Goal: Information Seeking & Learning: Learn about a topic

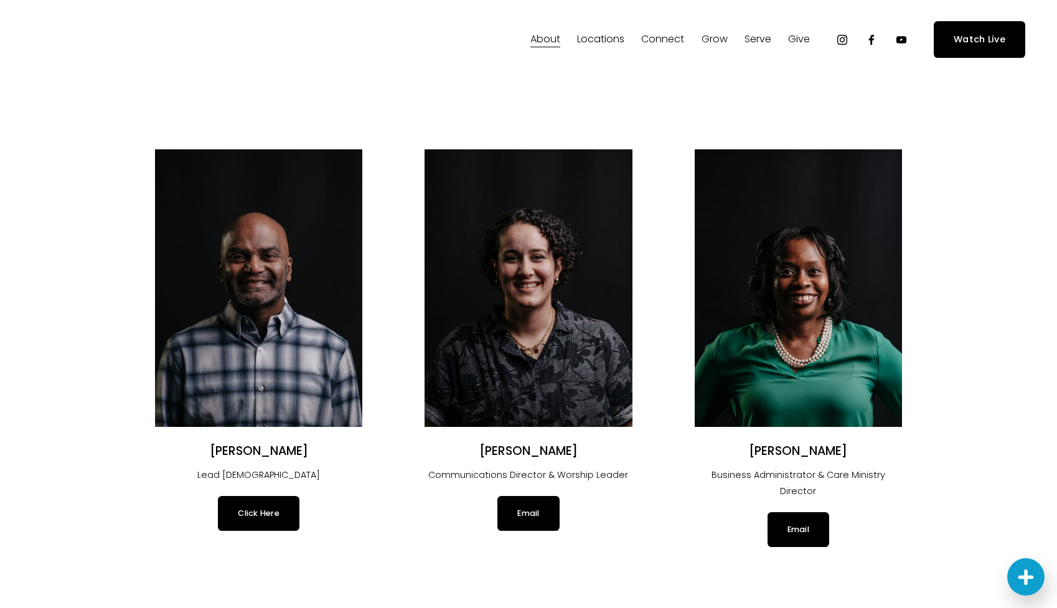
click at [0, 0] on span "Our Values" at bounding box center [0, 0] width 0 height 0
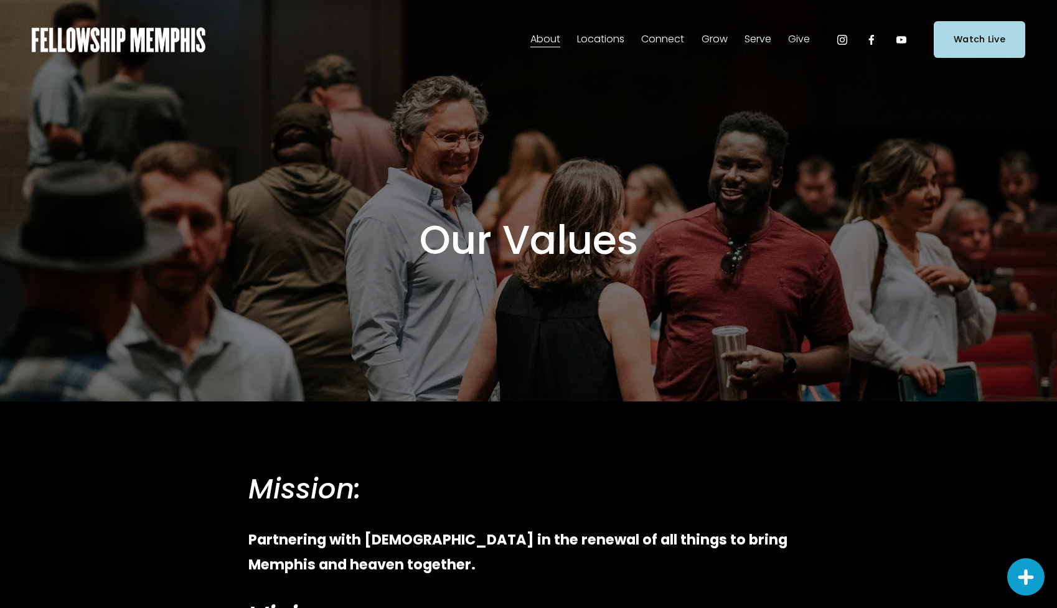
click at [0, 0] on span "Our Beliefs" at bounding box center [0, 0] width 0 height 0
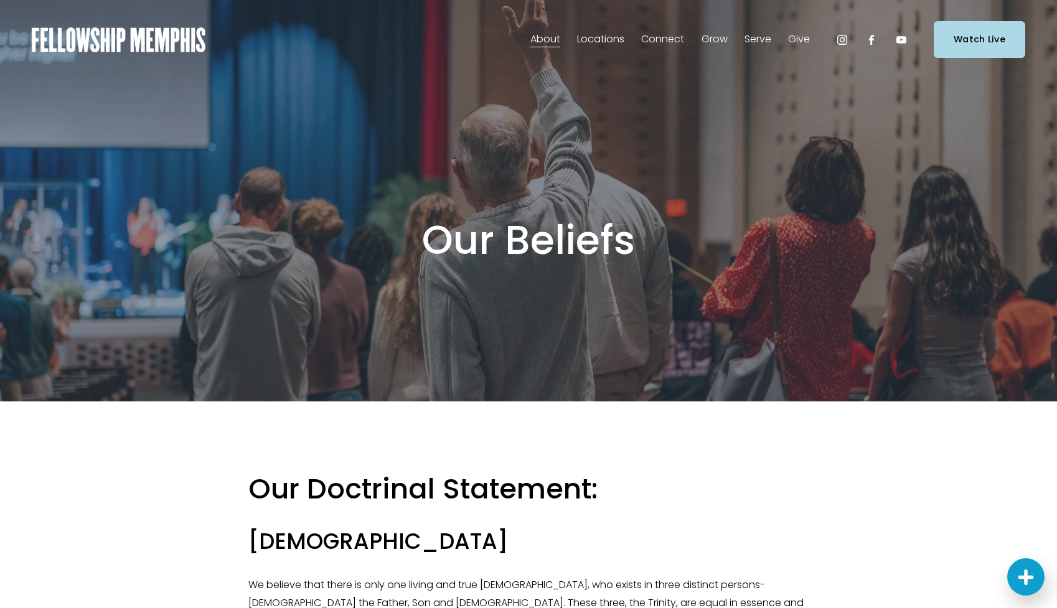
click at [0, 0] on span "Our Values" at bounding box center [0, 0] width 0 height 0
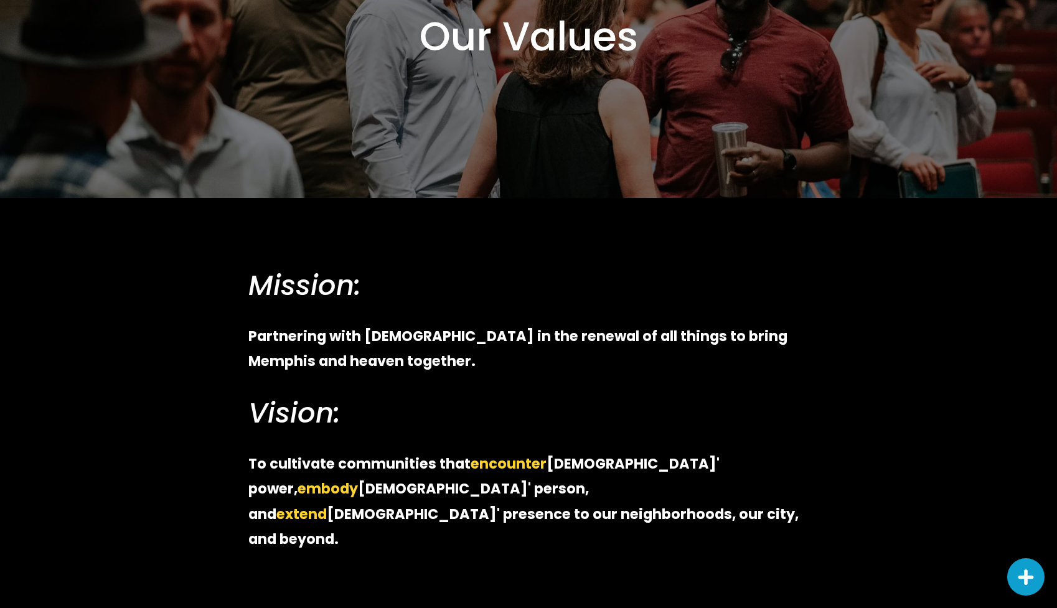
scroll to position [204, 0]
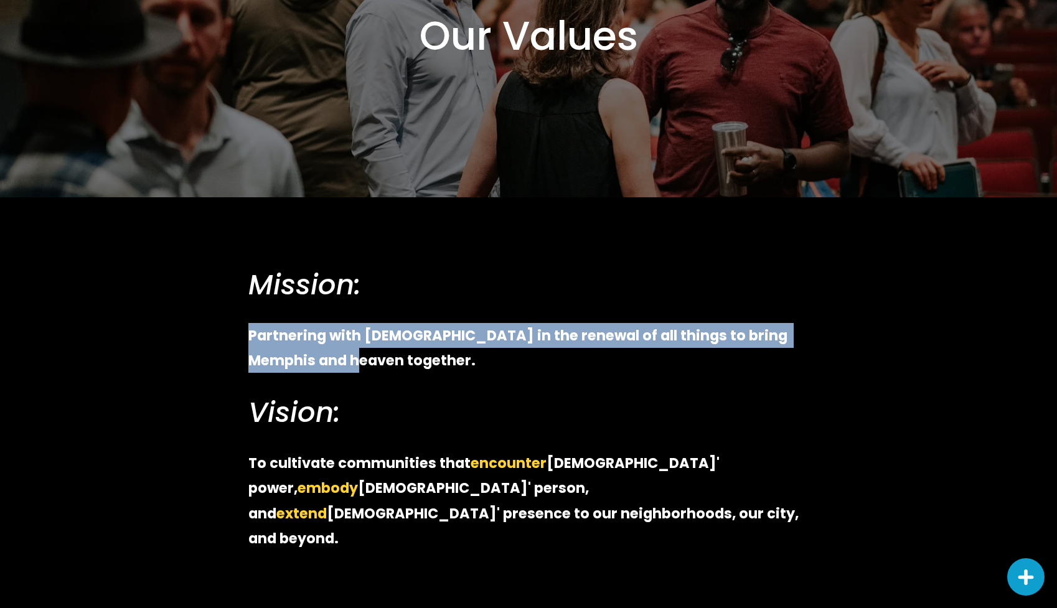
drag, startPoint x: 313, startPoint y: 362, endPoint x: 244, endPoint y: 342, distance: 71.9
click at [244, 342] on div "Mission: Partnering with God in the renewal of all things to bring Memphis and …" at bounding box center [528, 325] width 581 height 117
copy strong "Partnering with God in the renewal of all things to bring Memphis and heaven to…"
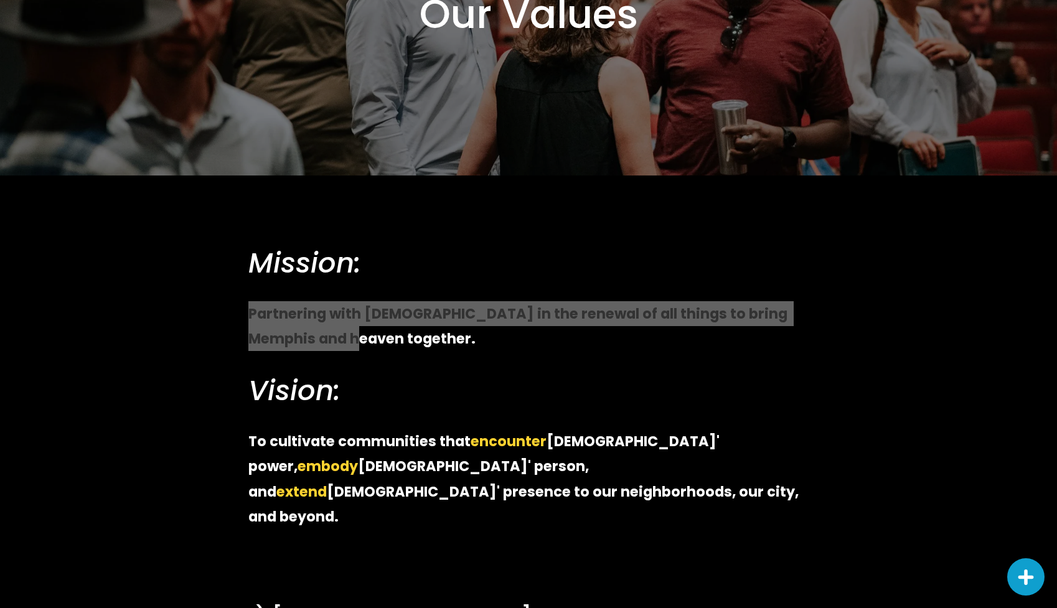
scroll to position [241, 0]
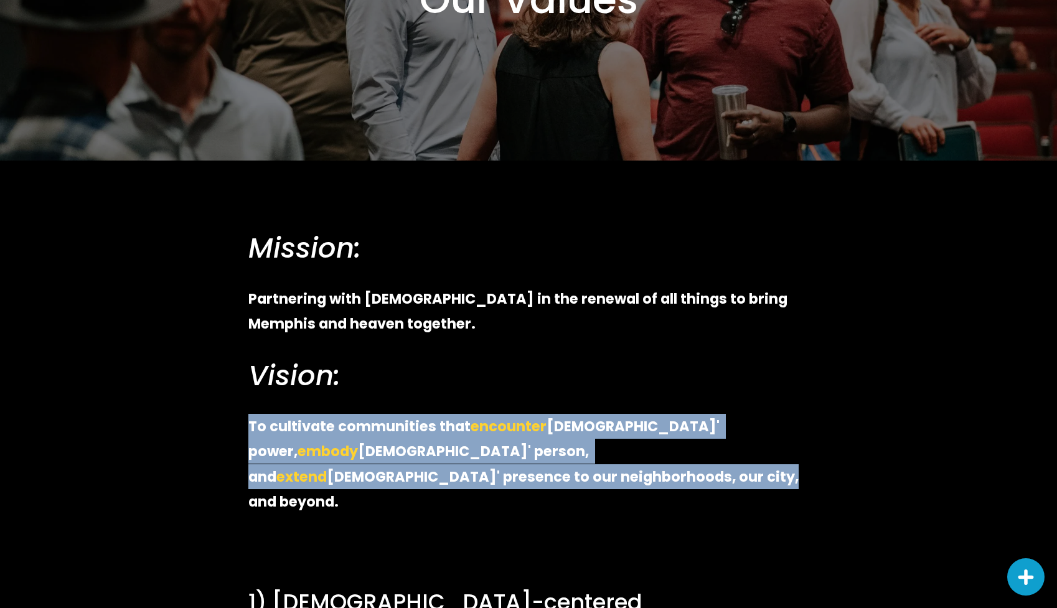
drag, startPoint x: 291, startPoint y: 474, endPoint x: 236, endPoint y: 430, distance: 70.9
copy p "To cultivate communities that encounter Jesus' power, embody Jesus' person, and…"
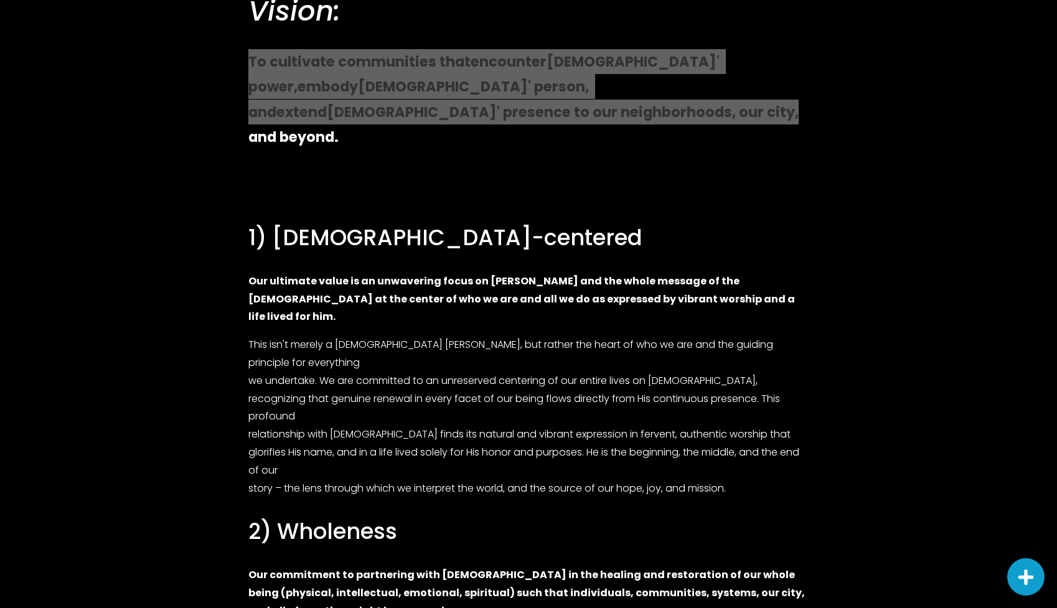
scroll to position [687, 0]
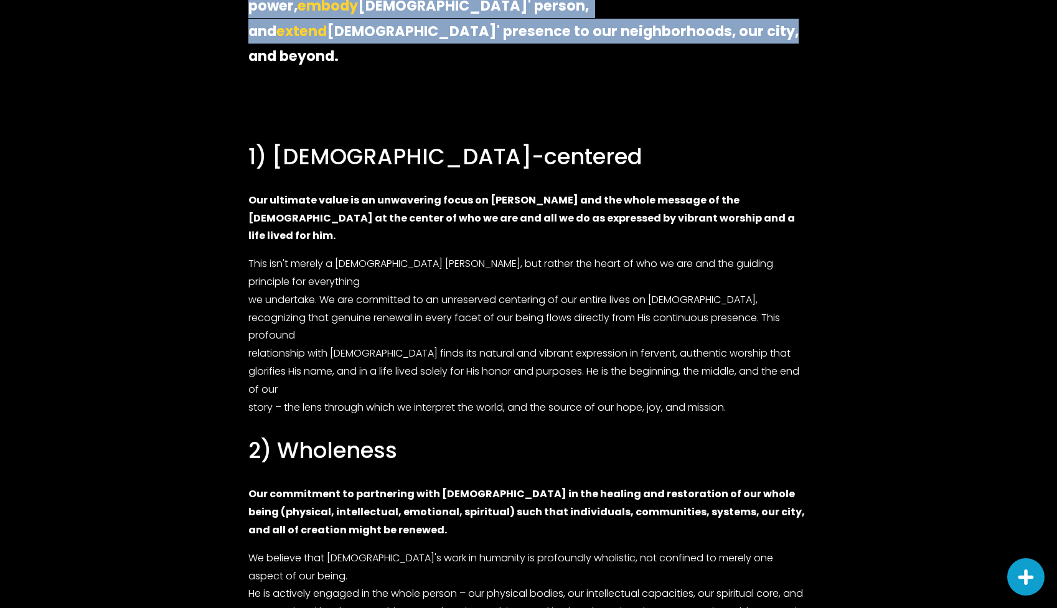
click at [393, 143] on h3 "1) Jesus-centered" at bounding box center [528, 157] width 560 height 29
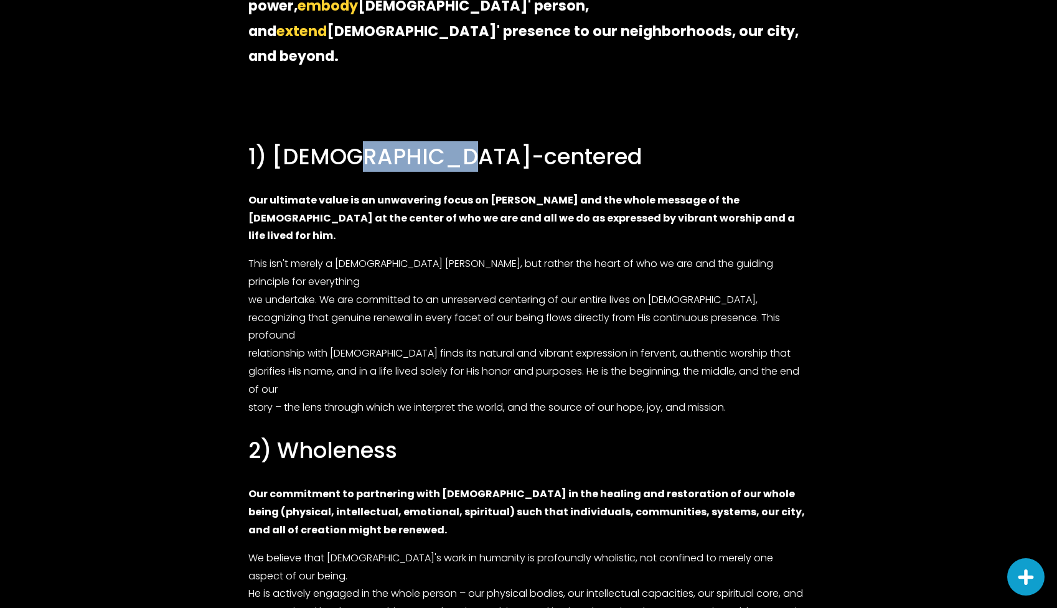
click at [393, 143] on h3 "1) Jesus-centered" at bounding box center [528, 157] width 560 height 29
click at [433, 143] on h3 "1) Jesus-centered" at bounding box center [528, 157] width 560 height 29
drag, startPoint x: 446, startPoint y: 132, endPoint x: 238, endPoint y: 146, distance: 207.8
copy h3 "1) Jesus-centered"
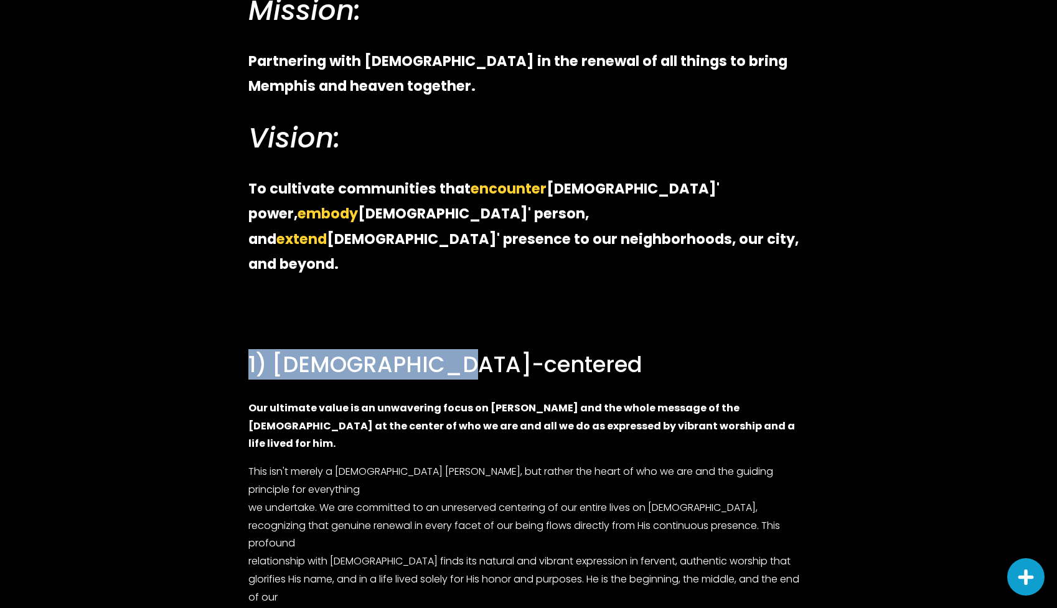
scroll to position [479, 0]
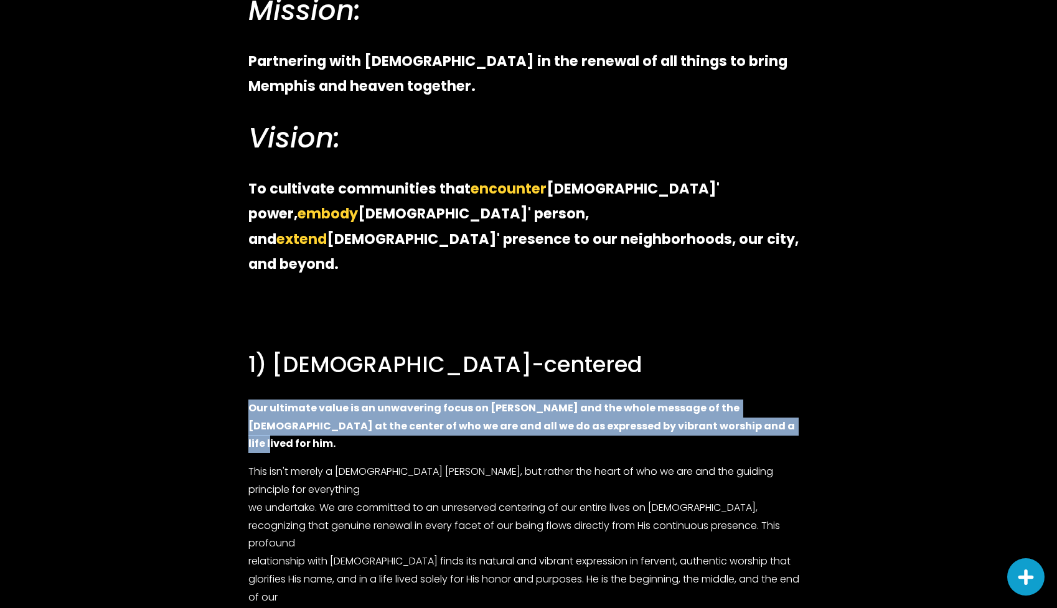
drag, startPoint x: 675, startPoint y: 404, endPoint x: 252, endPoint y: 389, distance: 423.6
click at [252, 400] on p "Our ultimate value is an unwavering focus on Jesus Christ and the whole message…" at bounding box center [528, 427] width 560 height 54
copy strong "Our ultimate value is an unwavering focus on Jesus Christ and the whole message…"
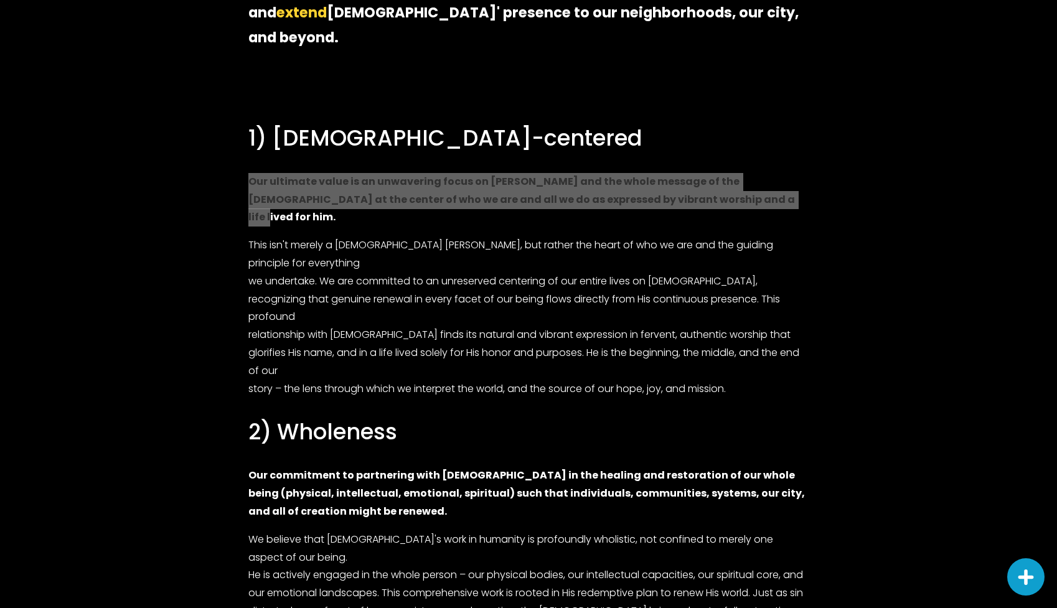
scroll to position [710, 0]
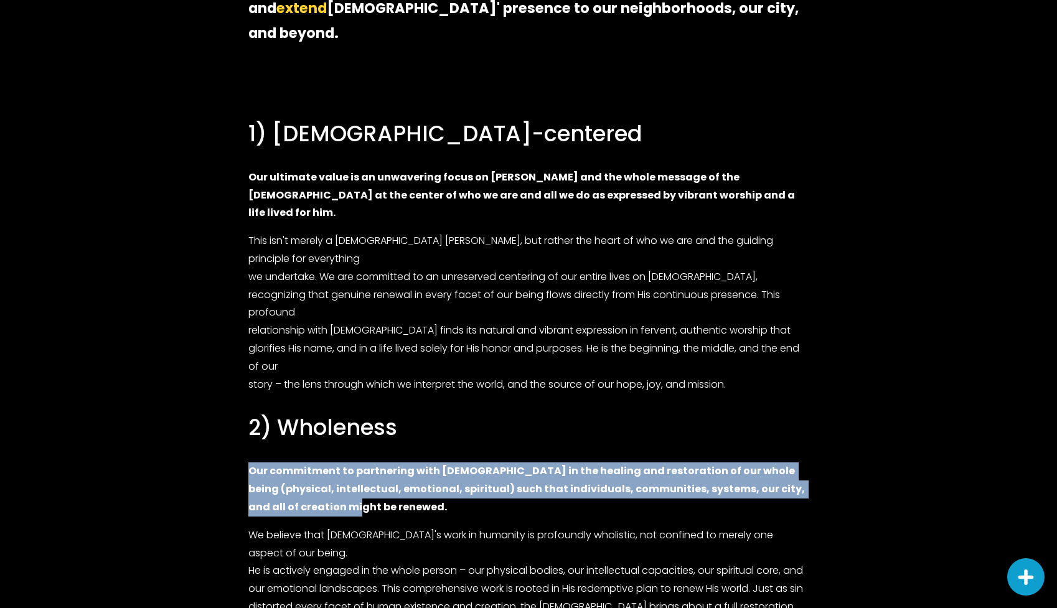
drag, startPoint x: 352, startPoint y: 413, endPoint x: 235, endPoint y: 380, distance: 122.4
copy strong "Our commitment to partnering with God in the healing and restoration of our who…"
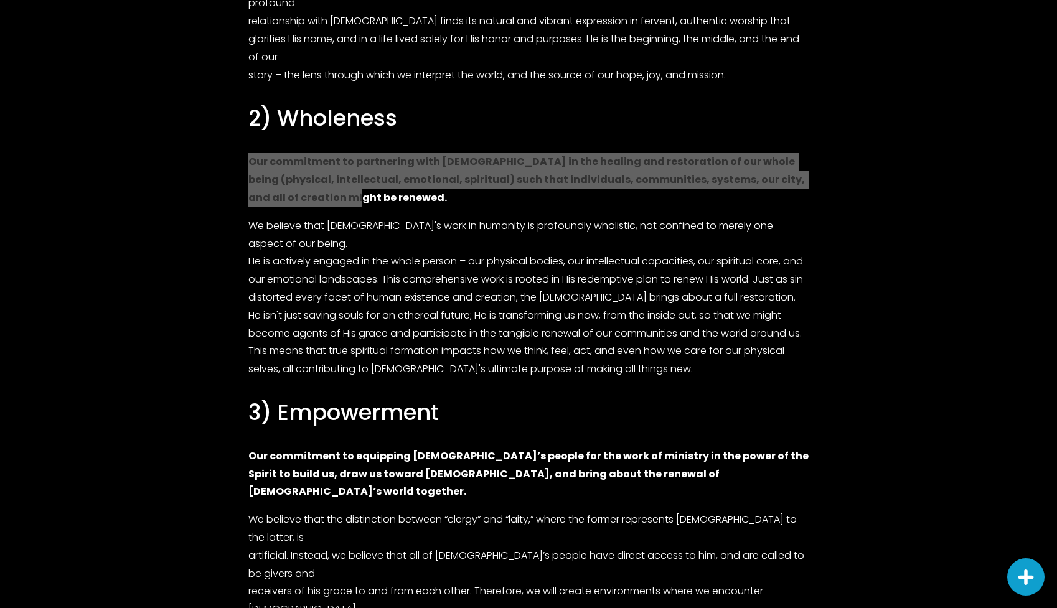
scroll to position [1055, 0]
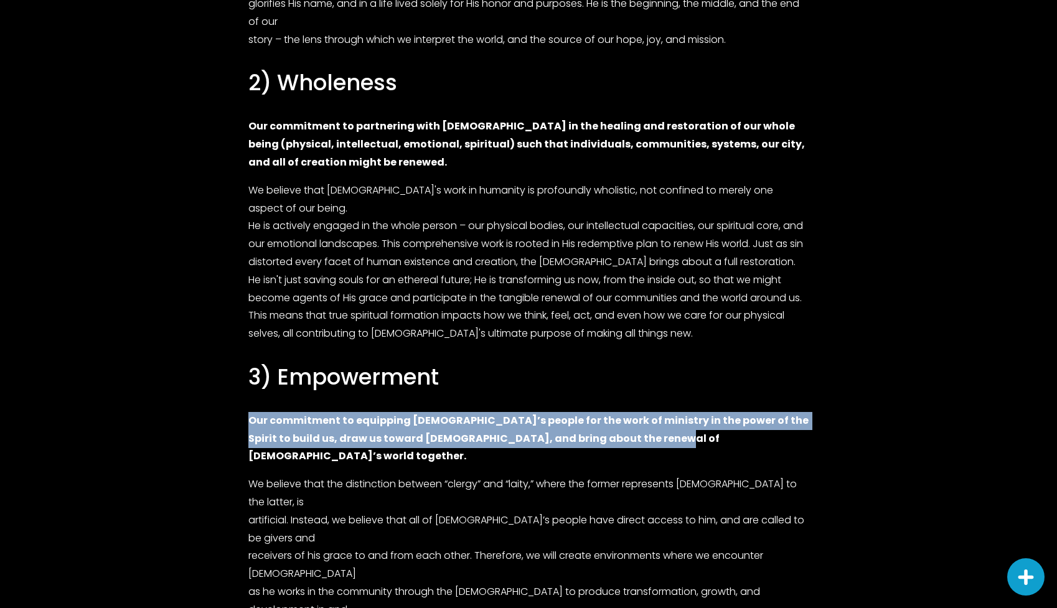
drag, startPoint x: 598, startPoint y: 325, endPoint x: 245, endPoint y: 314, distance: 352.5
copy strong "Our commitment to equipping God’s people for the work of ministry in the power …"
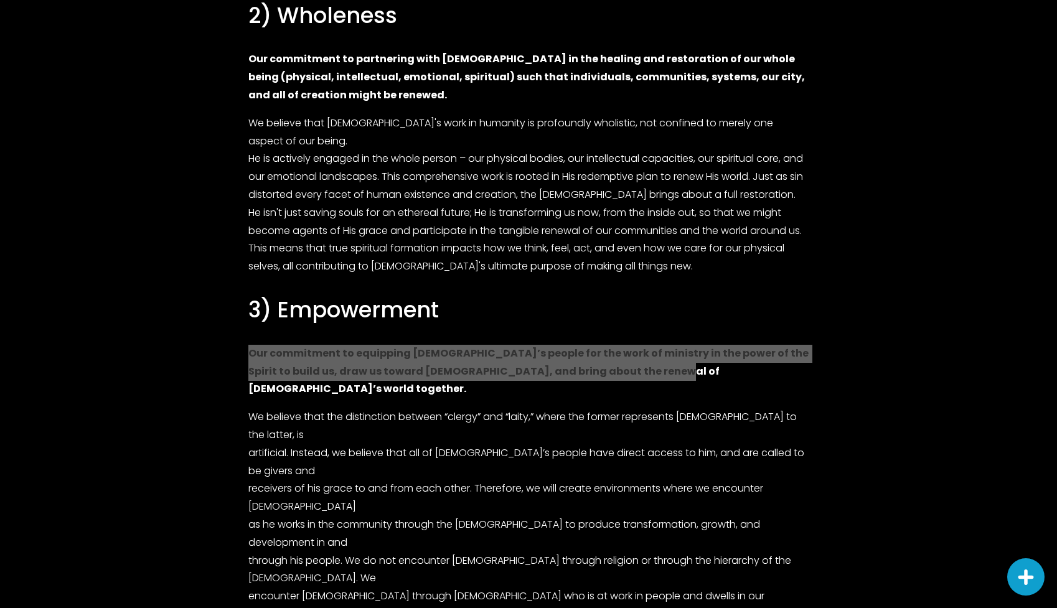
scroll to position [1243, 0]
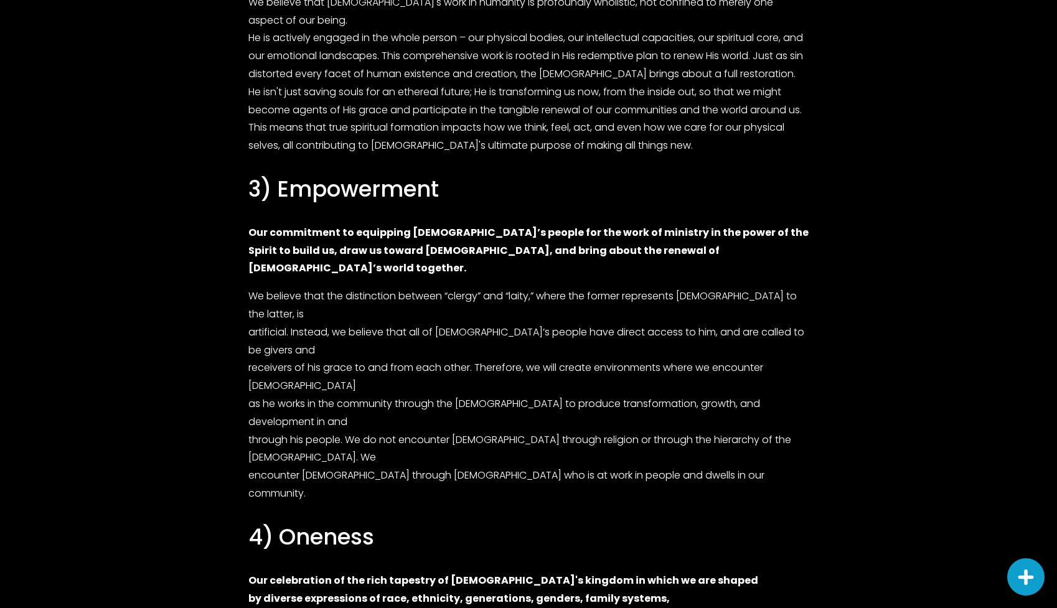
click at [621, 573] on strong "Our celebration of the rich tapestry of God's kingdom in which we are shaped by…" at bounding box center [503, 598] width 510 height 50
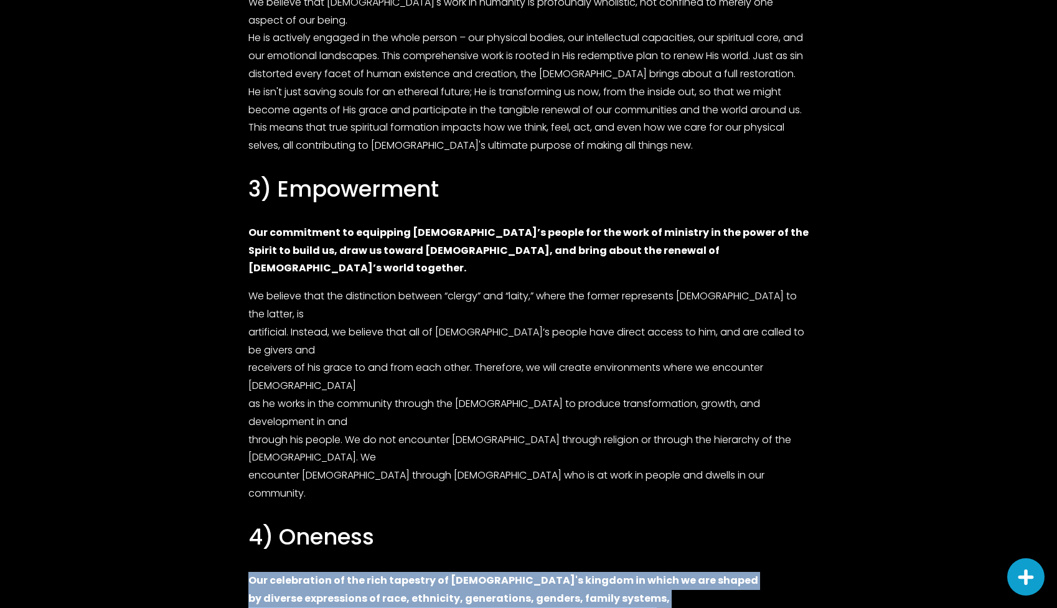
drag, startPoint x: 624, startPoint y: 377, endPoint x: 237, endPoint y: 345, distance: 389.2
click at [237, 345] on div "Mission: Partnering with God in the renewal of all things to bring Memphis and …" at bounding box center [528, 294] width 811 height 2271
copy strong "Our celebration of the rich tapestry of God's kingdom in which we are shaped by…"
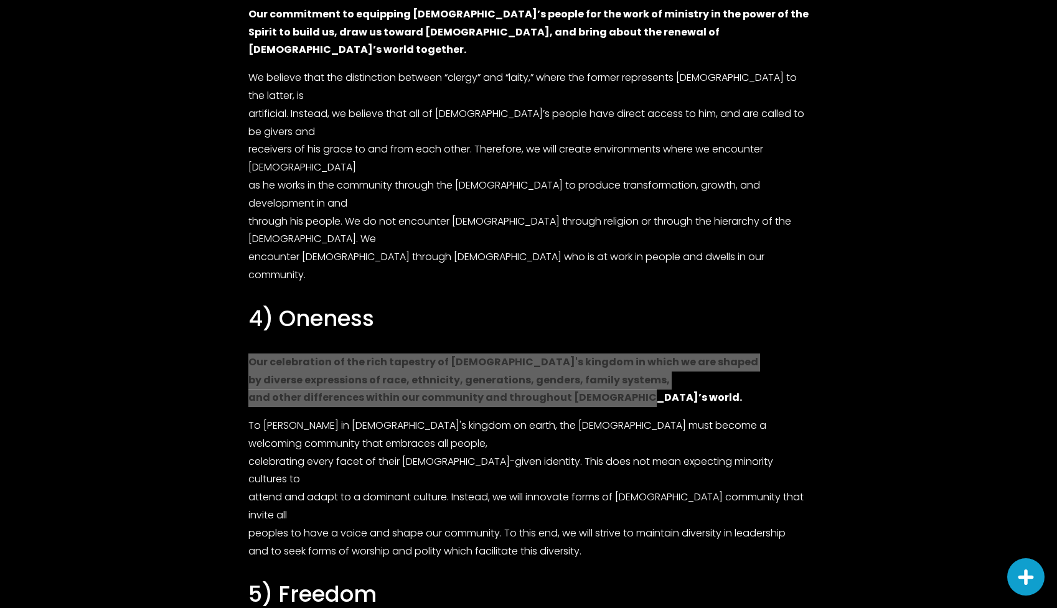
scroll to position [1467, 0]
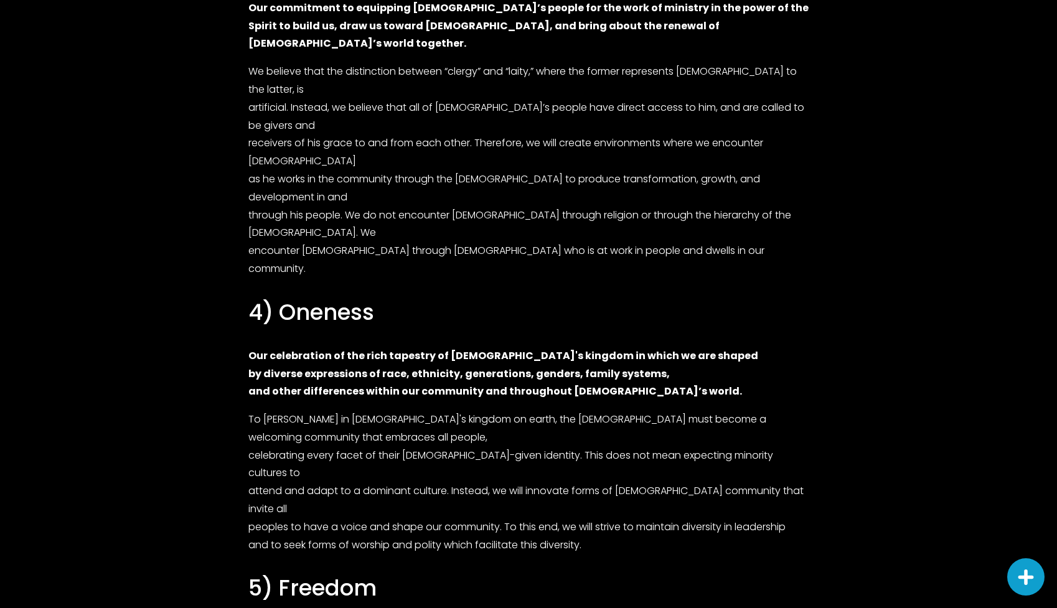
drag, startPoint x: 396, startPoint y: 357, endPoint x: 223, endPoint y: 345, distance: 172.9
click at [223, 345] on div "Mission: Partnering with God in the renewal of all things to bring Memphis and …" at bounding box center [528, 69] width 811 height 2271
copy strong "Our commitment to live in the freedom of transparency and integrity in our rela…"
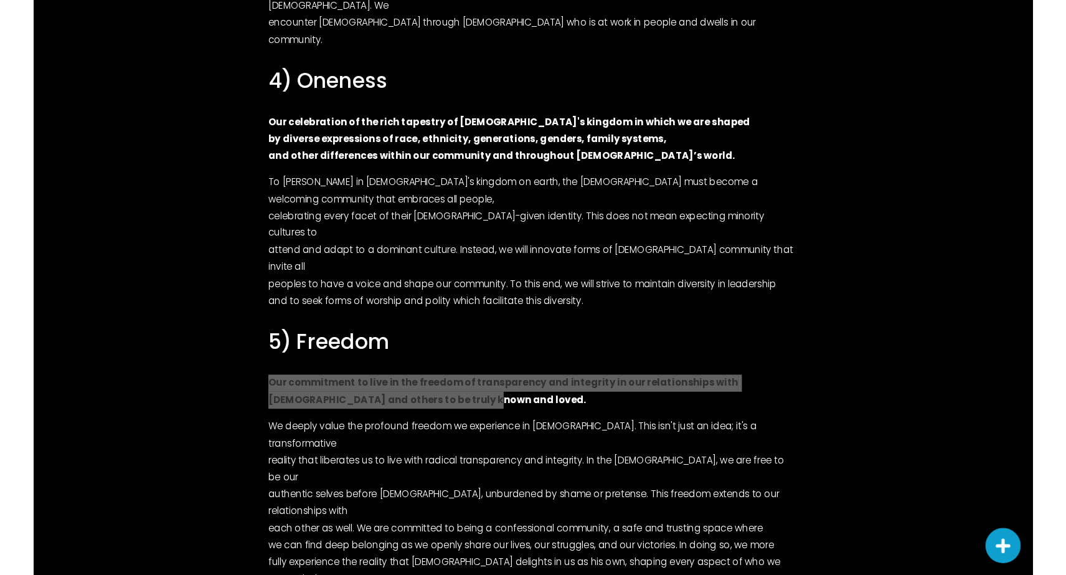
scroll to position [1695, 0]
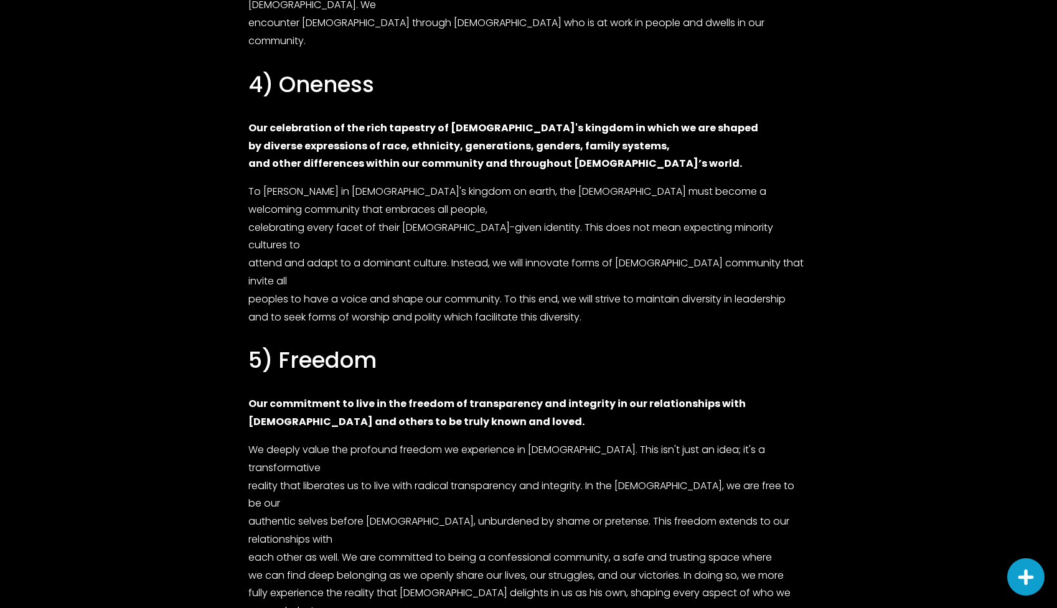
drag, startPoint x: 611, startPoint y: 367, endPoint x: 239, endPoint y: 359, distance: 372.4
click at [239, 359] on div "1) Jesus-centered Our ultimate value is an unwavering focus on Jesus Christ and…" at bounding box center [528, 16] width 581 height 1784
copy strong "Our wholehearted trust in God's sovereign power and presence encountered throug…"
